Goal: Check status: Check status

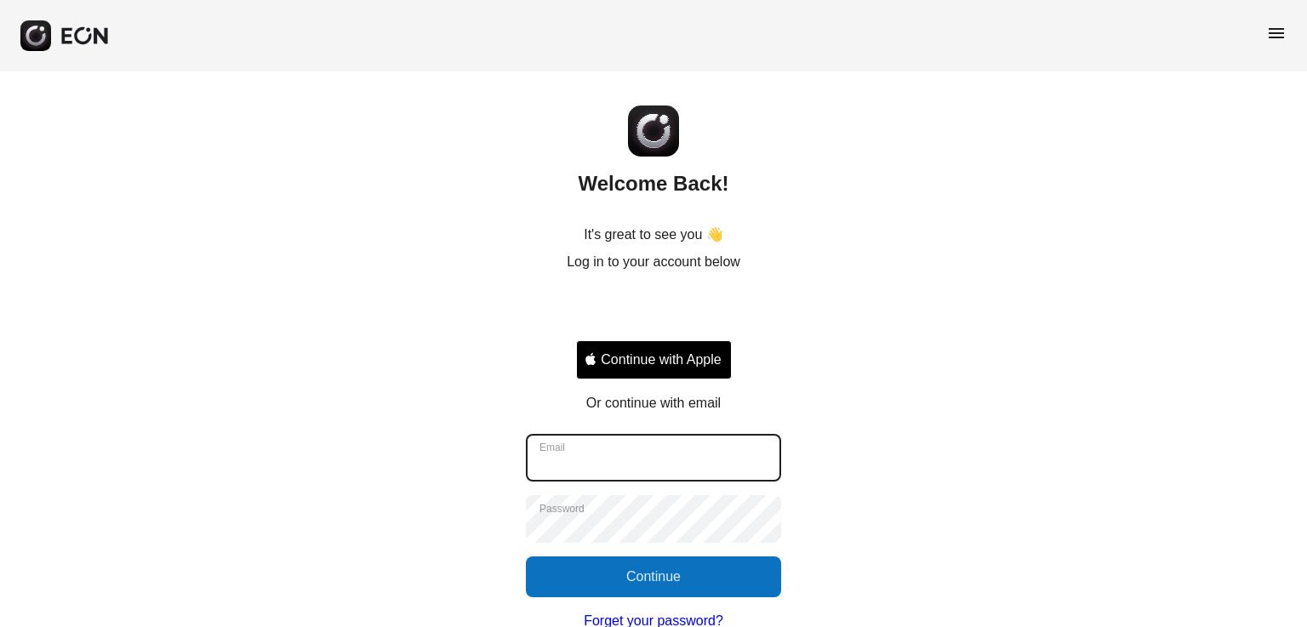
click at [570, 467] on input "Email" at bounding box center [653, 458] width 255 height 48
type input "**********"
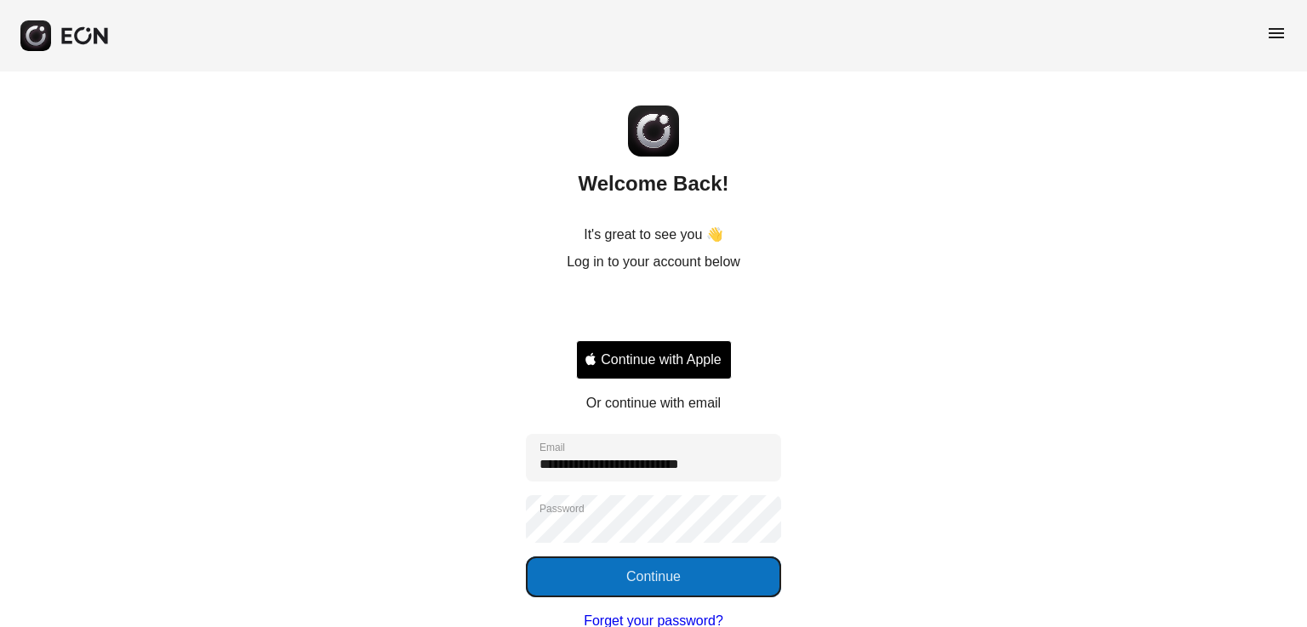
click at [654, 572] on button "Continue" at bounding box center [653, 577] width 255 height 41
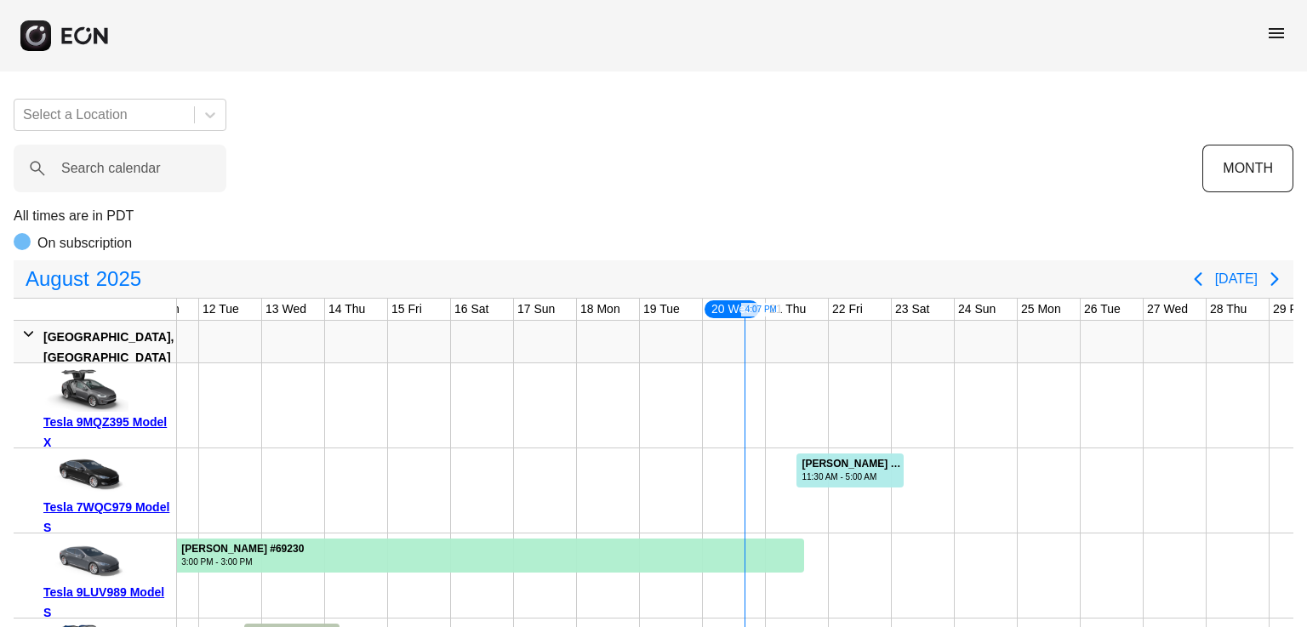
scroll to position [85, 0]
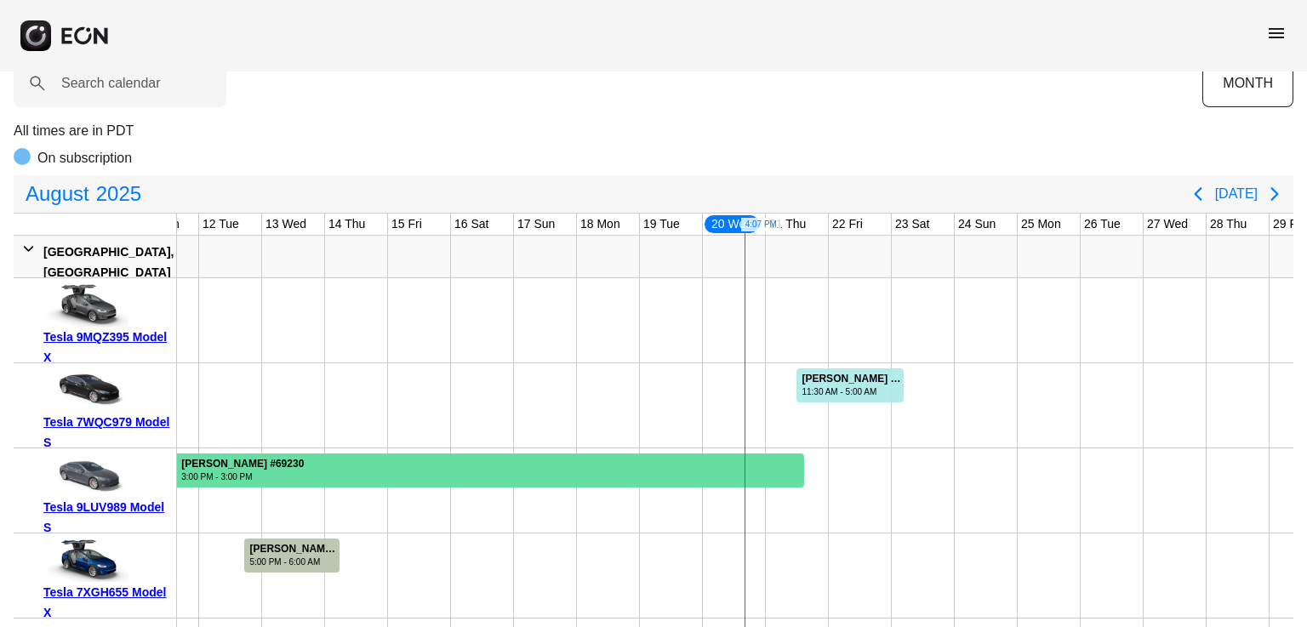
click at [390, 470] on div at bounding box center [364, 471] width 880 height 34
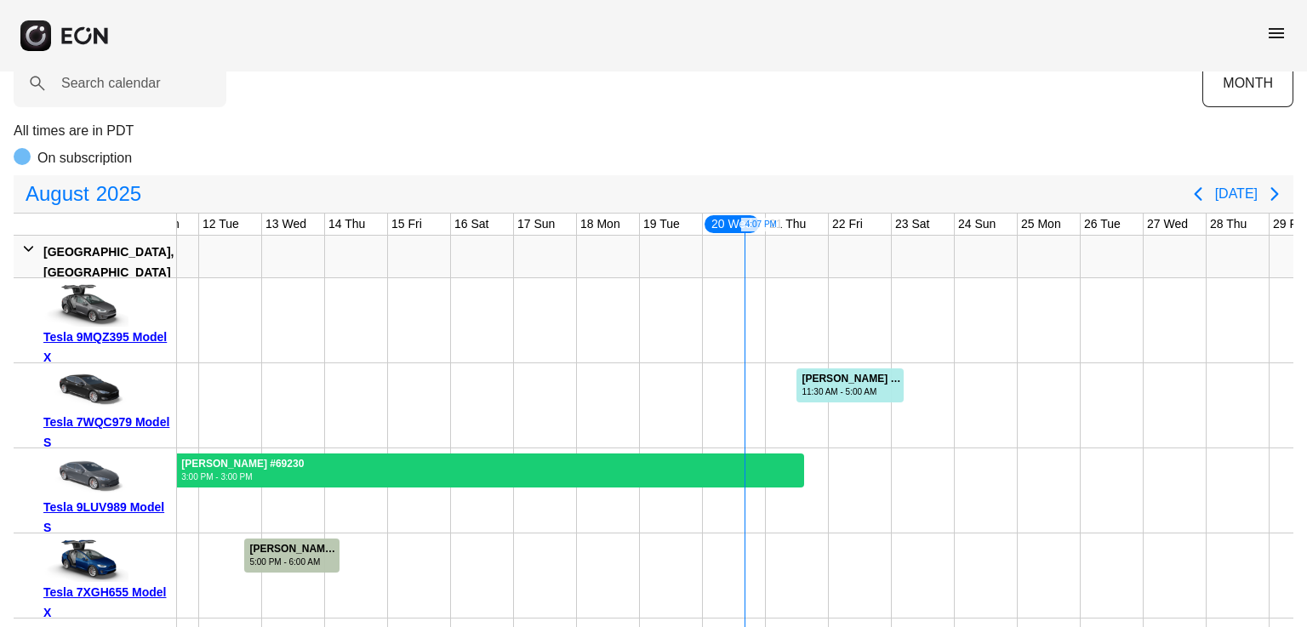
click at [390, 470] on div at bounding box center [364, 471] width 880 height 34
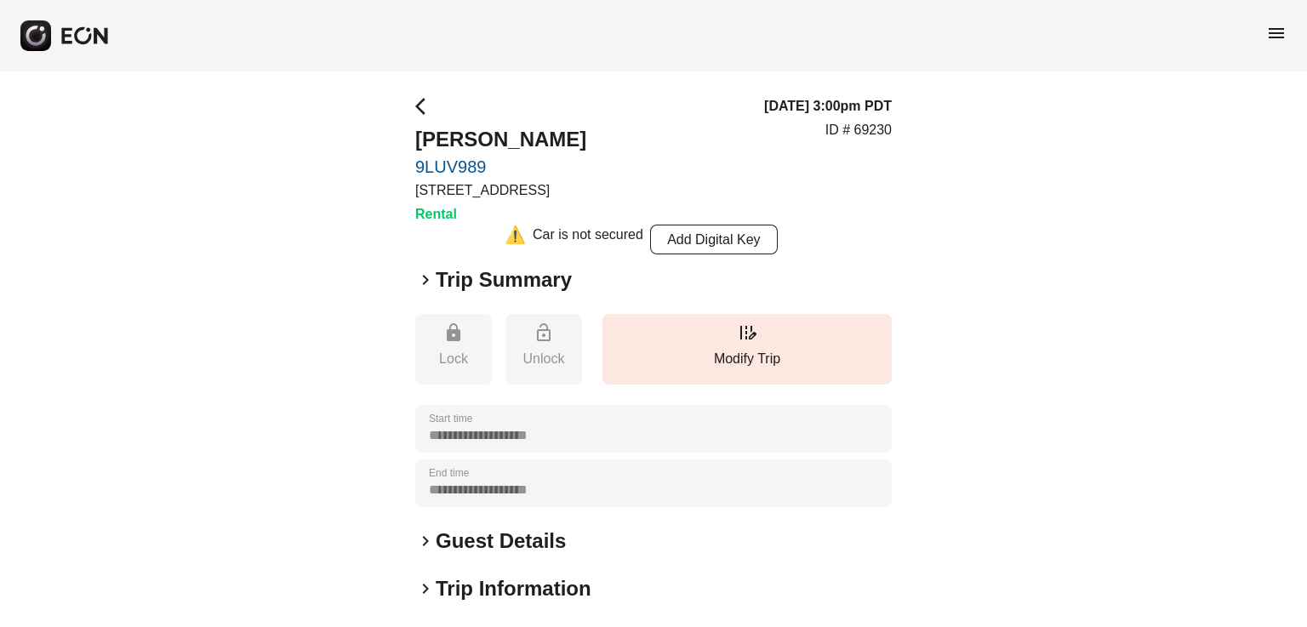
click at [480, 291] on h2 "Trip Summary" at bounding box center [504, 279] width 136 height 27
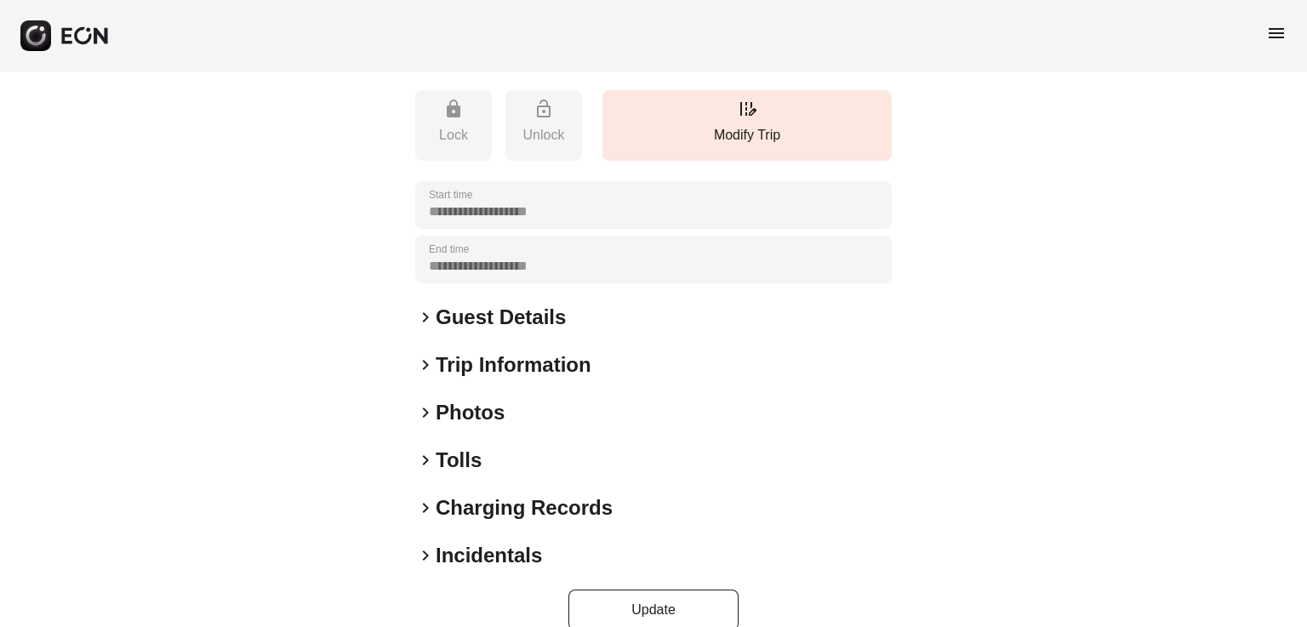
scroll to position [657, 0]
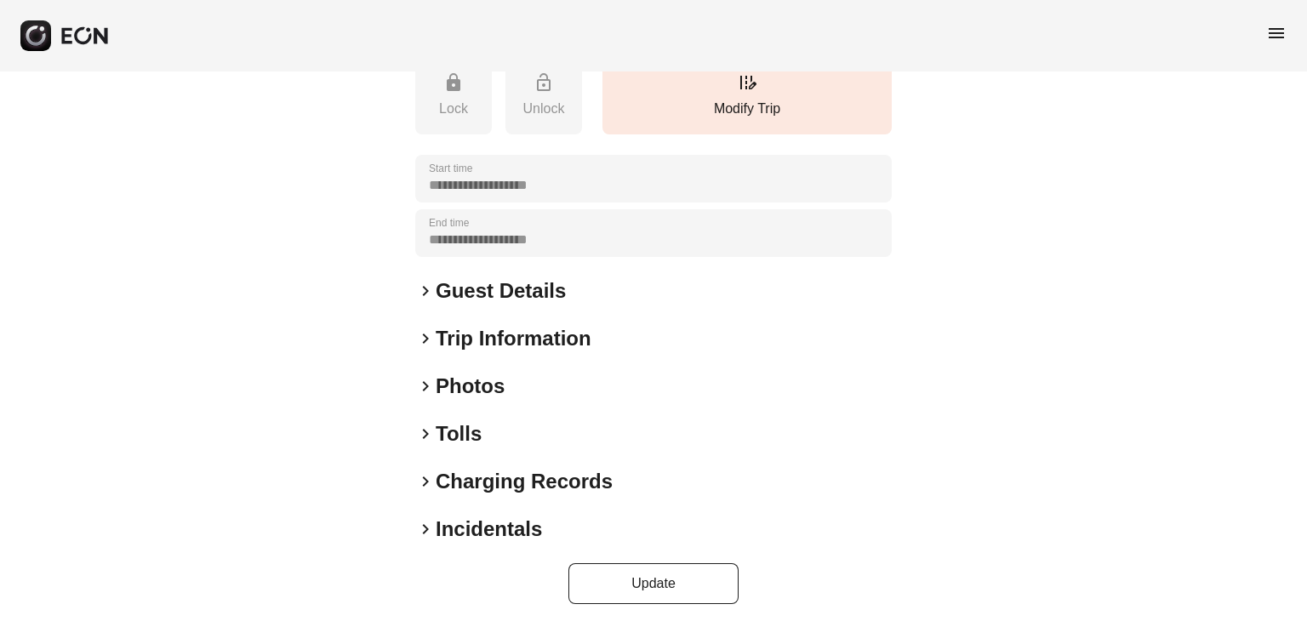
click at [465, 340] on h2 "Trip Information" at bounding box center [514, 338] width 156 height 27
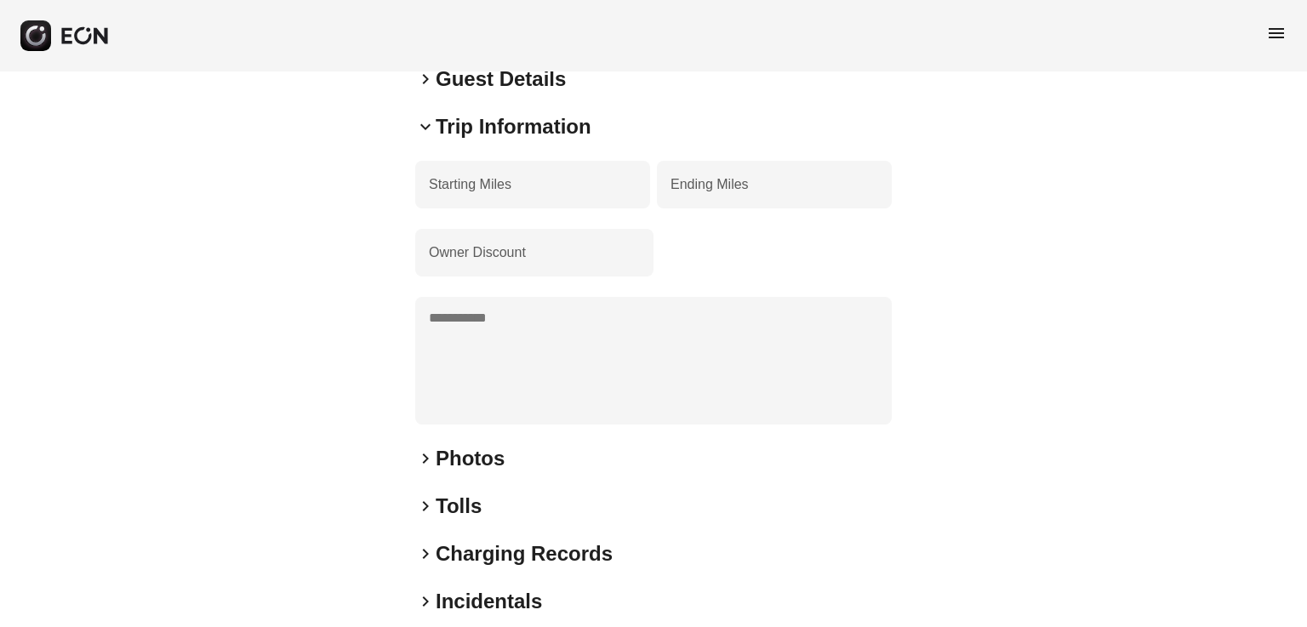
scroll to position [856, 0]
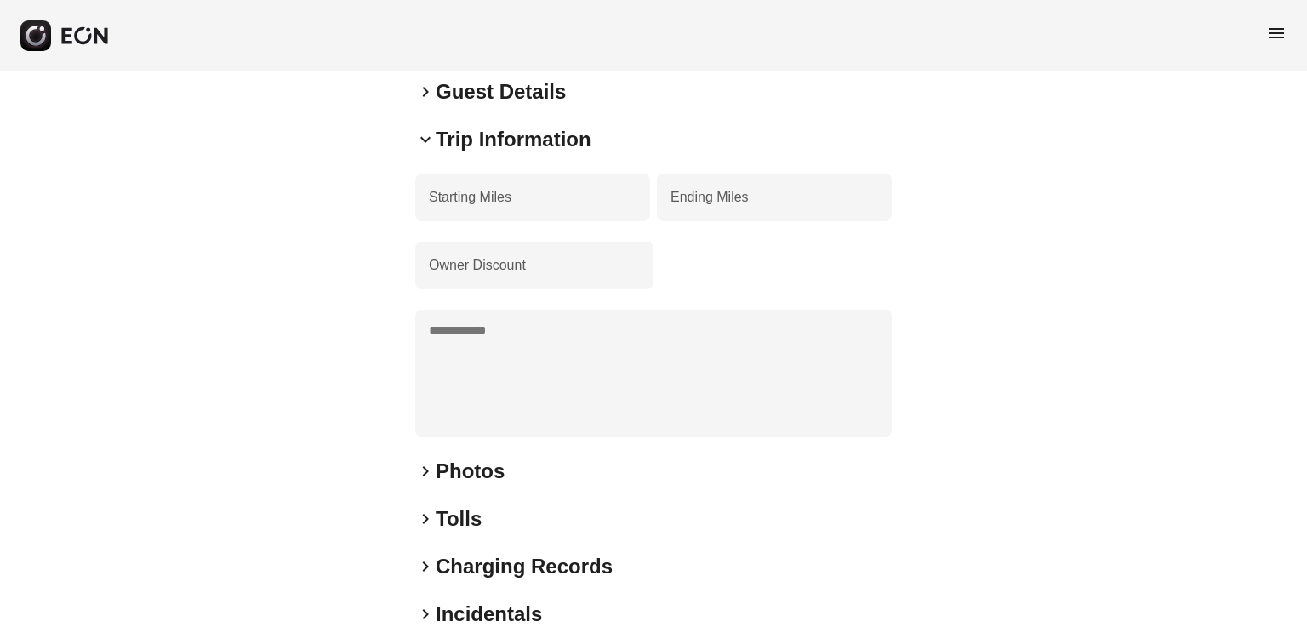
click at [465, 513] on h2 "Tolls" at bounding box center [459, 518] width 46 height 27
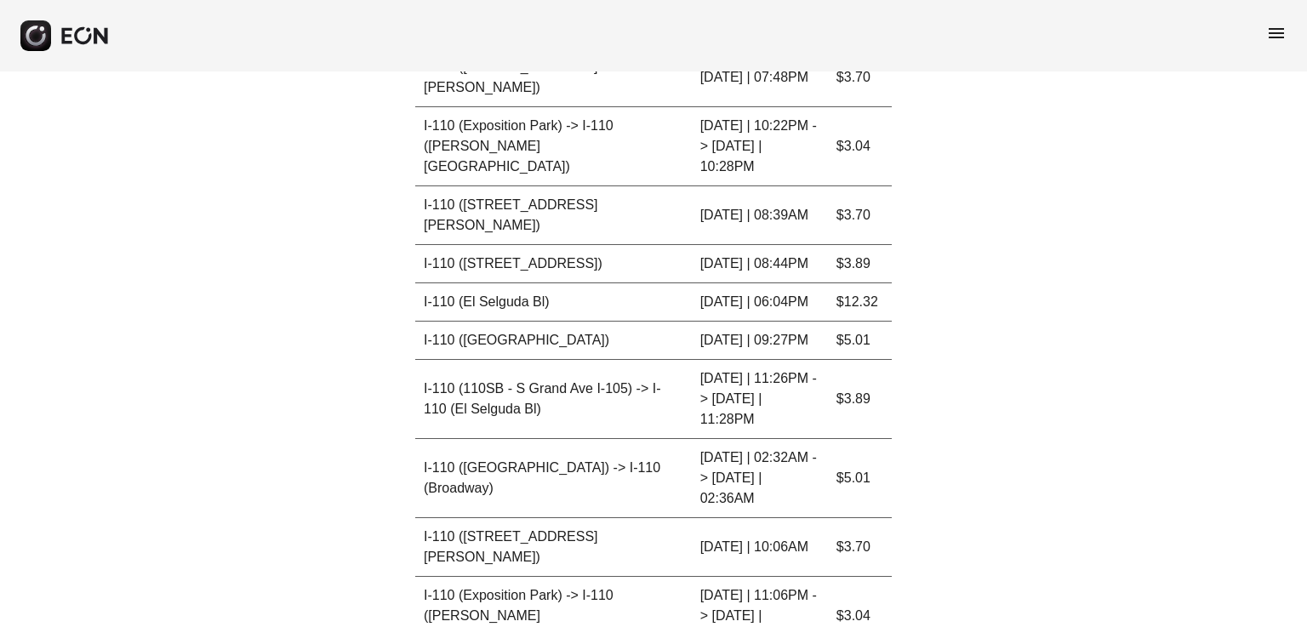
scroll to position [2303, 0]
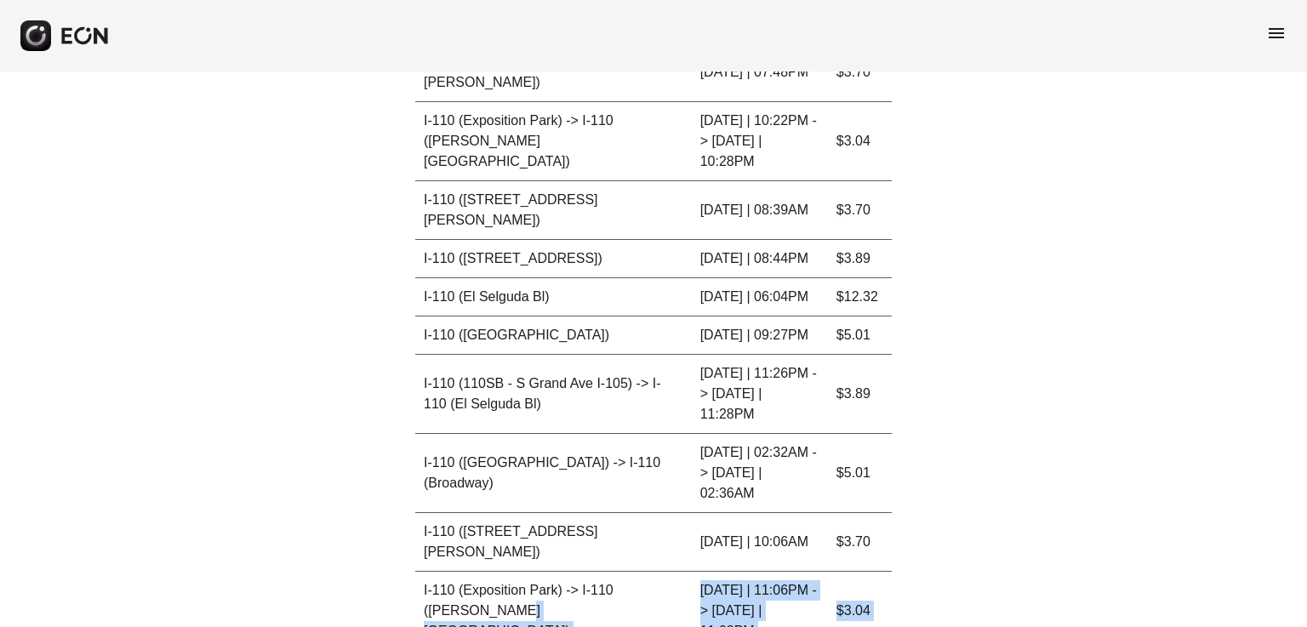
drag, startPoint x: 968, startPoint y: 401, endPoint x: 613, endPoint y: 335, distance: 360.9
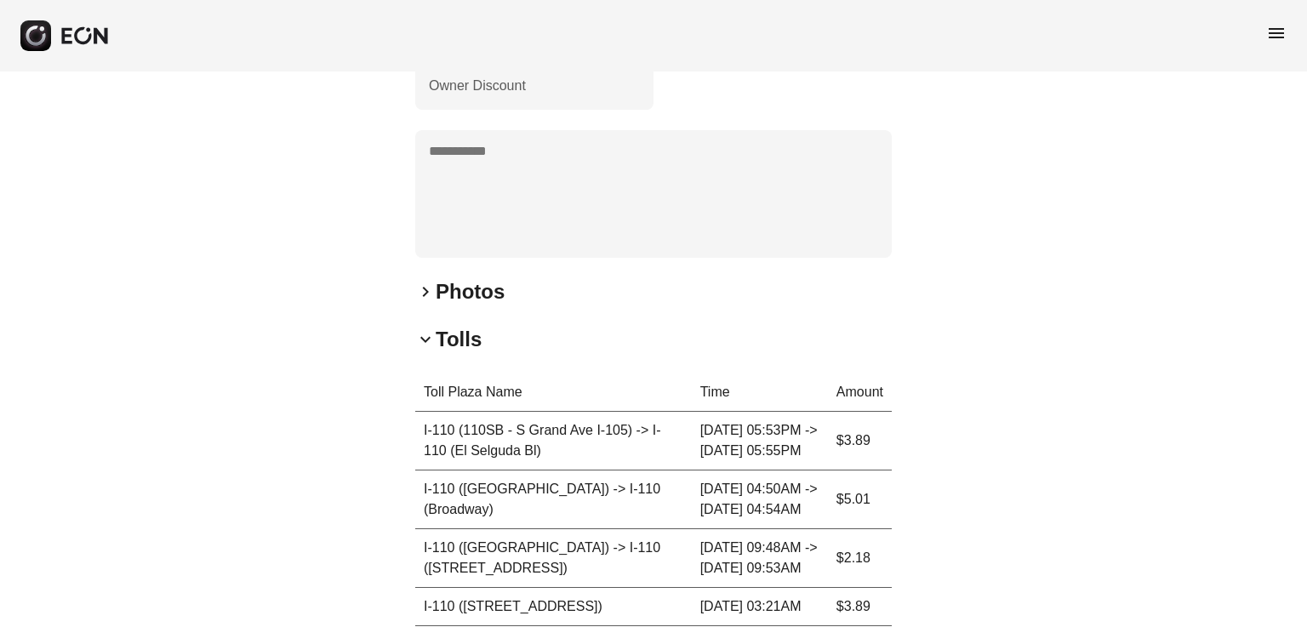
scroll to position [1026, 0]
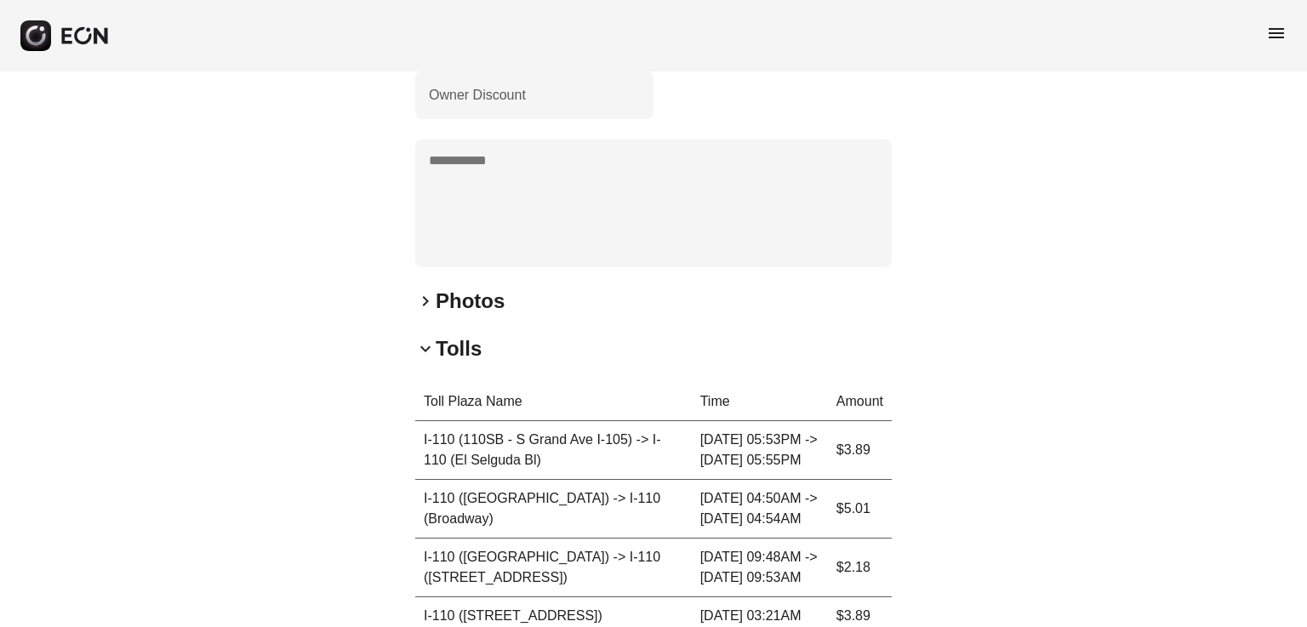
drag, startPoint x: 420, startPoint y: 435, endPoint x: 962, endPoint y: 474, distance: 543.5
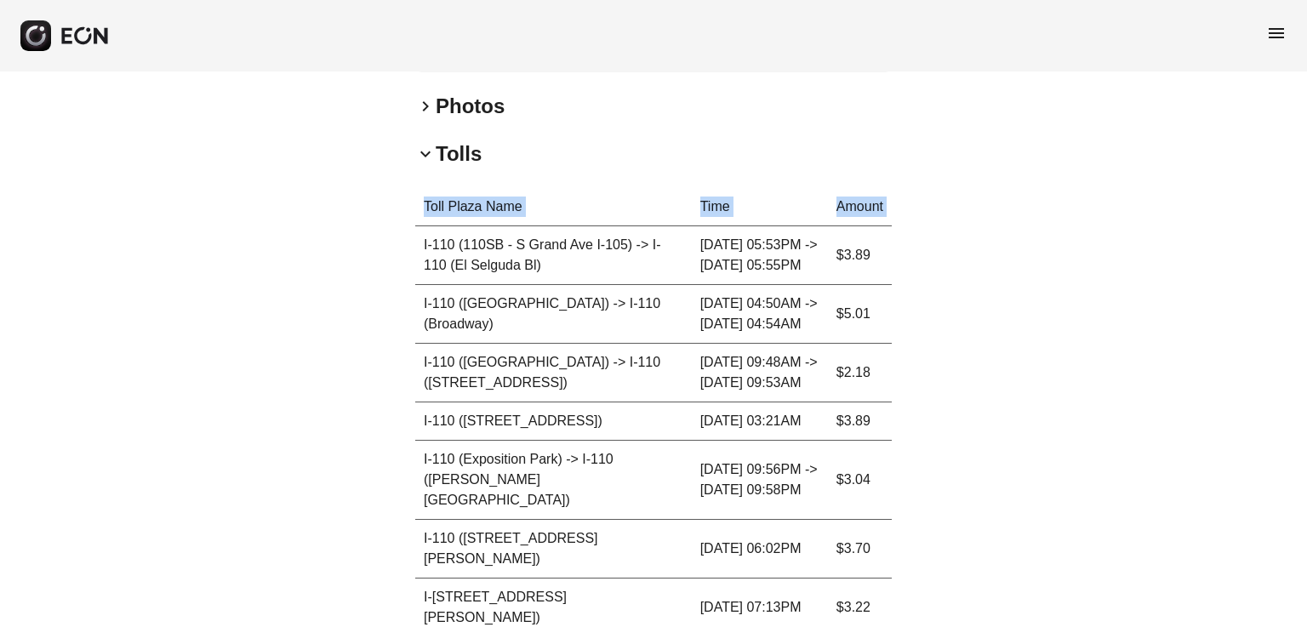
click at [977, 450] on div "**********" at bounding box center [653, 455] width 1307 height 3211
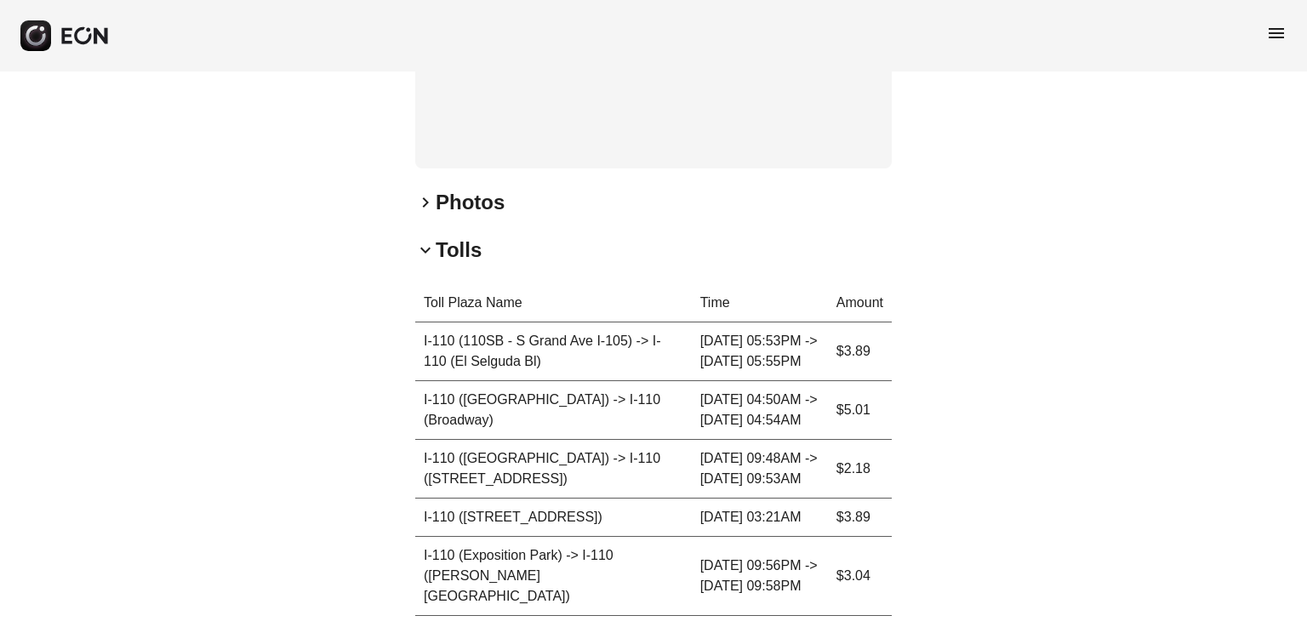
scroll to position [1111, 0]
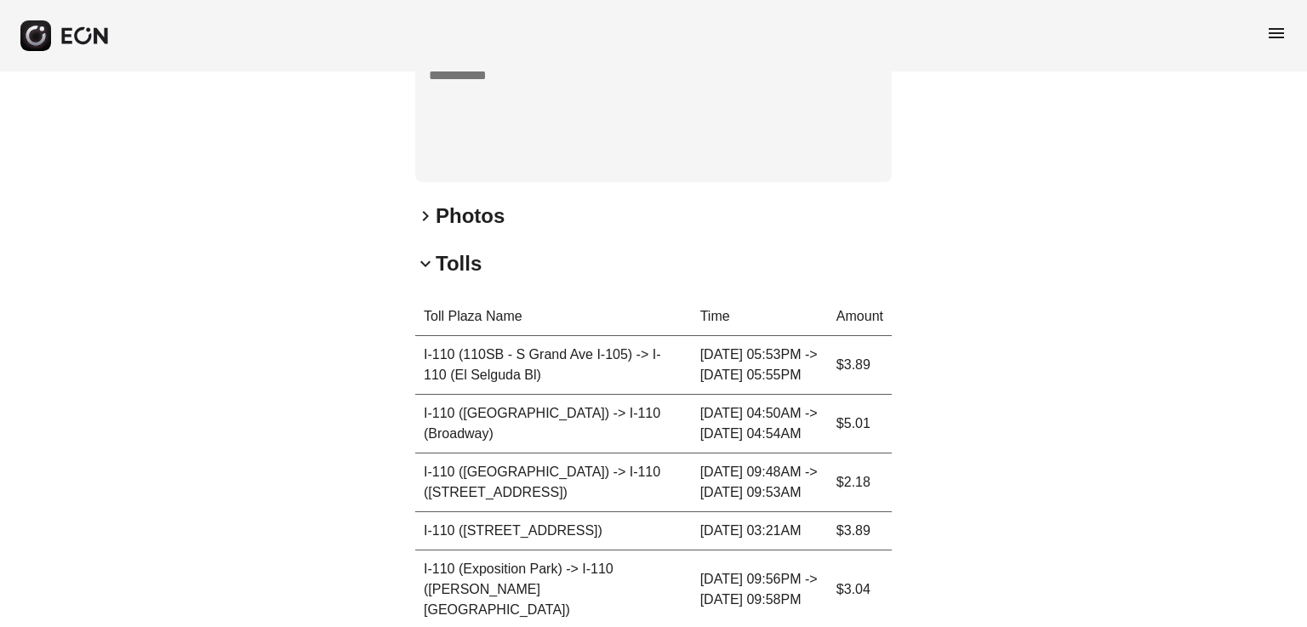
click at [431, 261] on span "keyboard_arrow_down" at bounding box center [425, 264] width 20 height 20
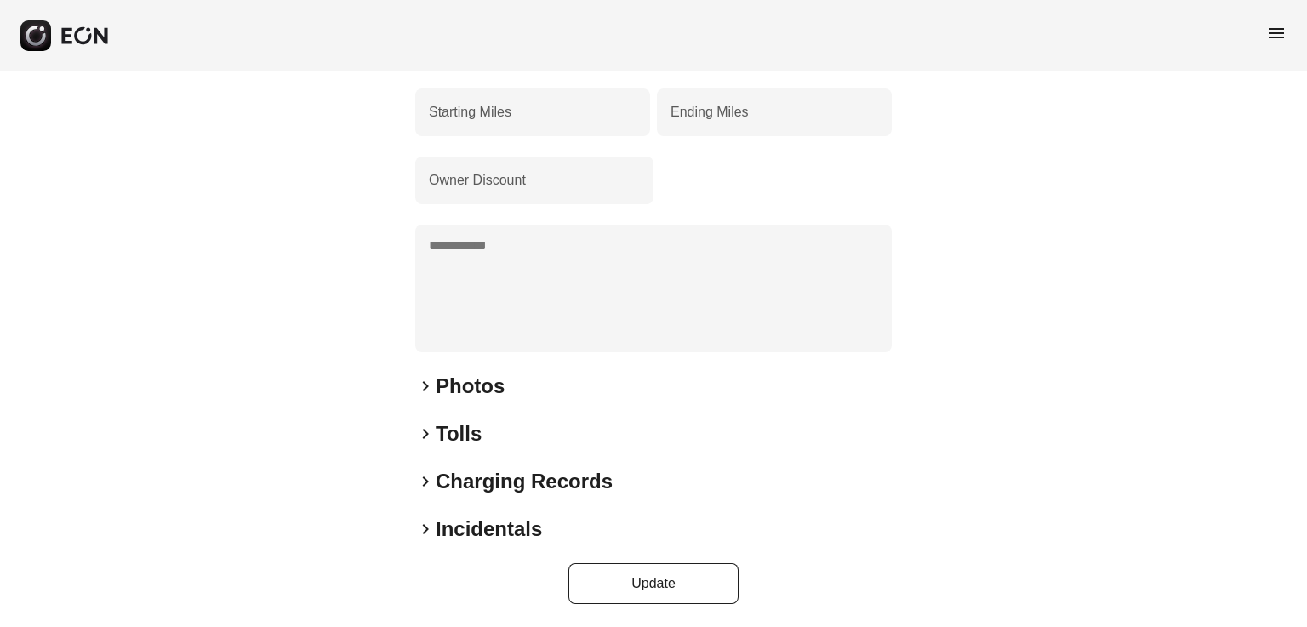
click at [419, 435] on span "keyboard_arrow_right" at bounding box center [425, 434] width 20 height 20
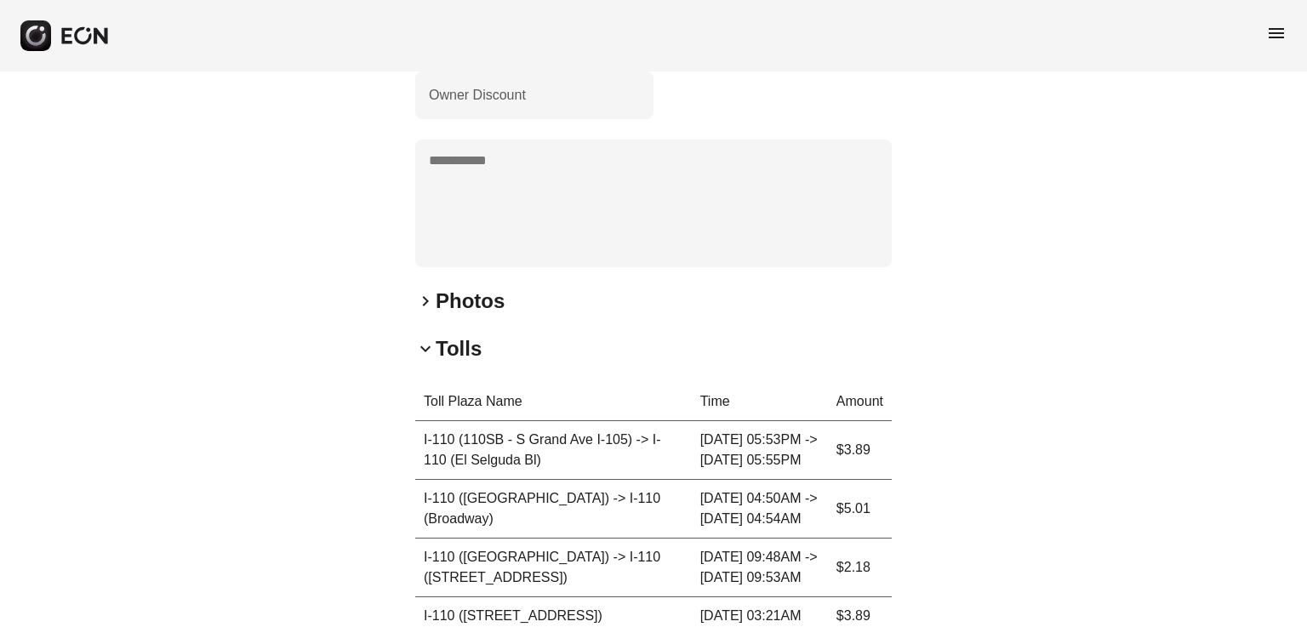
click at [427, 350] on span "keyboard_arrow_down" at bounding box center [425, 349] width 20 height 20
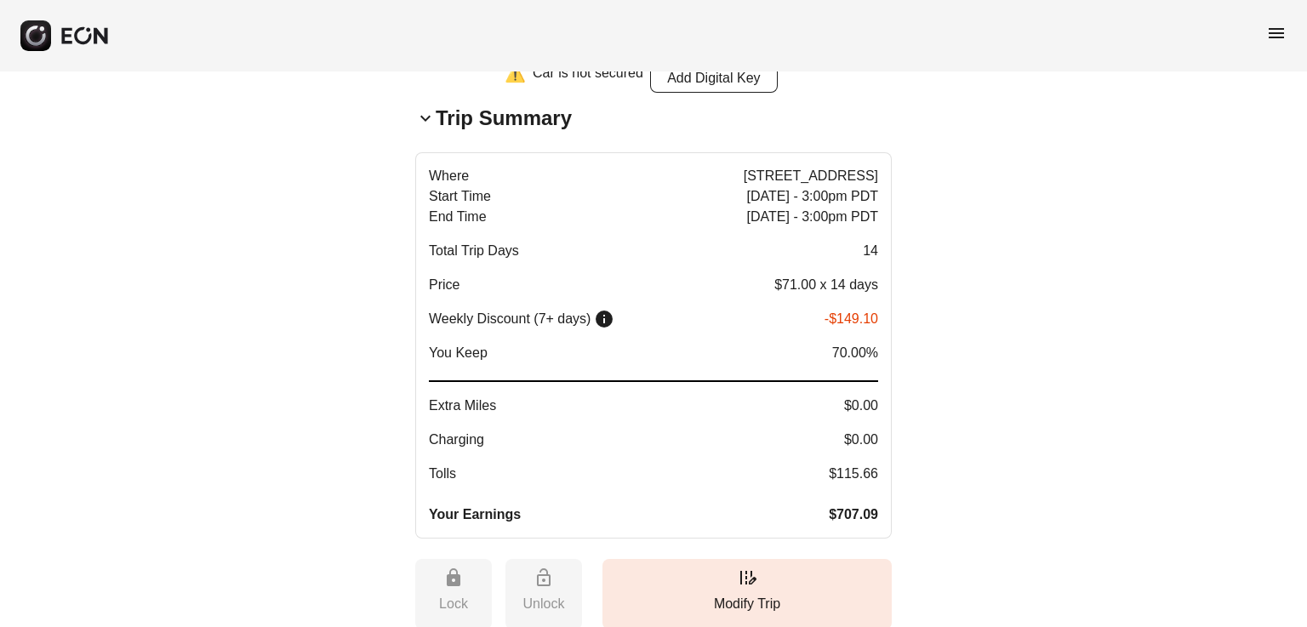
scroll to position [90, 0]
